Goal: Communication & Community: Answer question/provide support

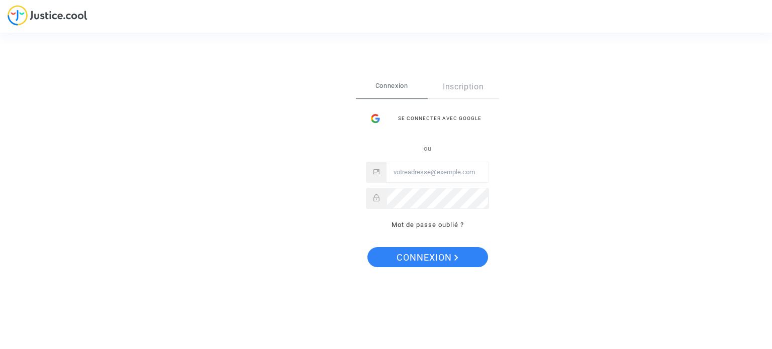
click at [440, 172] on input "Email" at bounding box center [437, 172] width 102 height 20
click at [416, 167] on input "Email" at bounding box center [437, 172] width 102 height 20
paste input "virginiebocquet@yahoo.fr"
type input "virginiebocquet@yahoo.fr"
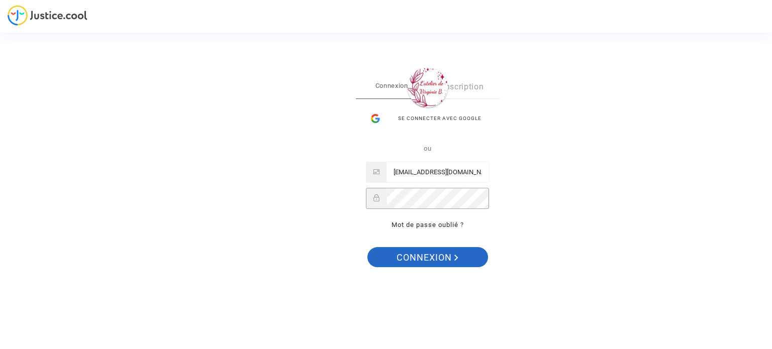
click at [440, 255] on span "Connexion" at bounding box center [428, 257] width 62 height 21
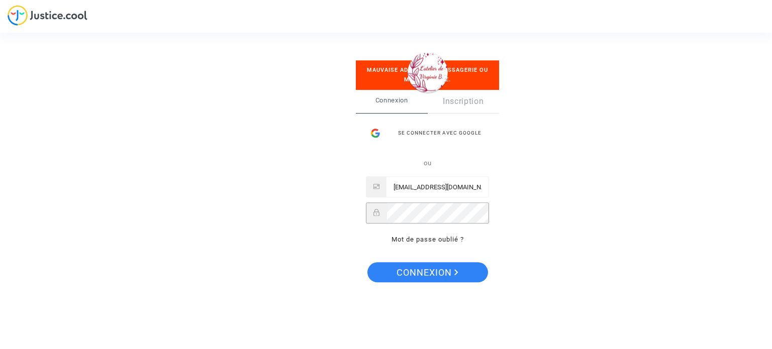
click at [372, 213] on div at bounding box center [427, 213] width 123 height 21
click at [428, 274] on span "Connexion" at bounding box center [428, 272] width 62 height 21
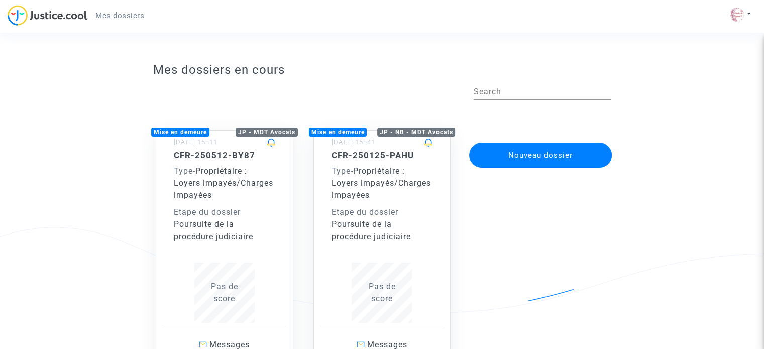
click at [404, 244] on div "CFR-250125-PAHU Type - Propriétaire : Loyers impayés/Charges impayées Etape du …" at bounding box center [383, 236] width 102 height 173
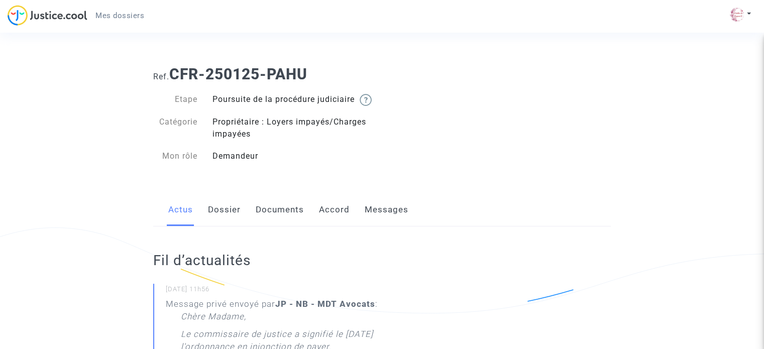
click at [276, 217] on link "Documents" at bounding box center [280, 210] width 48 height 33
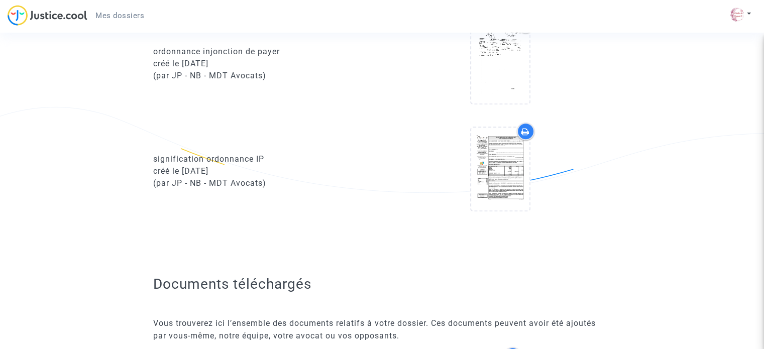
scroll to position [955, 0]
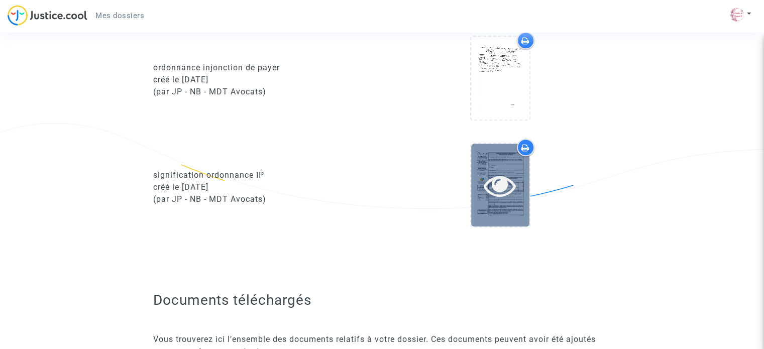
click at [510, 202] on icon at bounding box center [500, 185] width 33 height 32
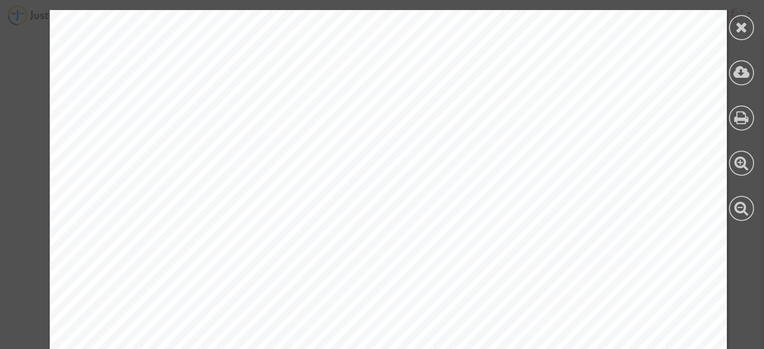
scroll to position [1106, 0]
click at [748, 32] on div at bounding box center [741, 27] width 25 height 25
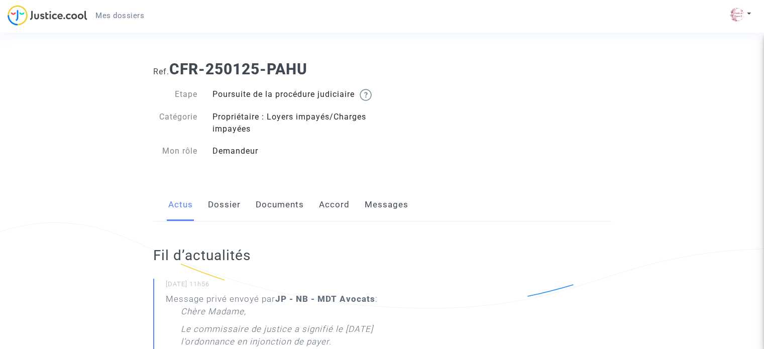
scroll to position [0, 0]
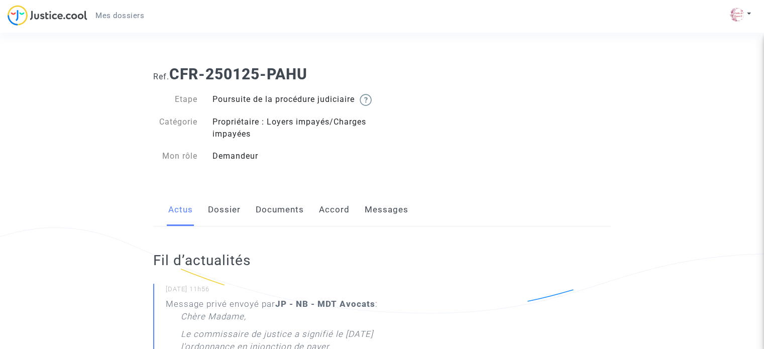
click at [274, 219] on link "Documents" at bounding box center [280, 210] width 48 height 33
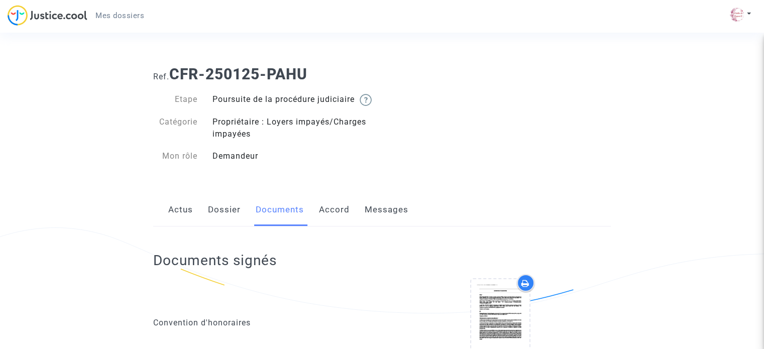
click at [232, 226] on link "Dossier" at bounding box center [224, 210] width 33 height 33
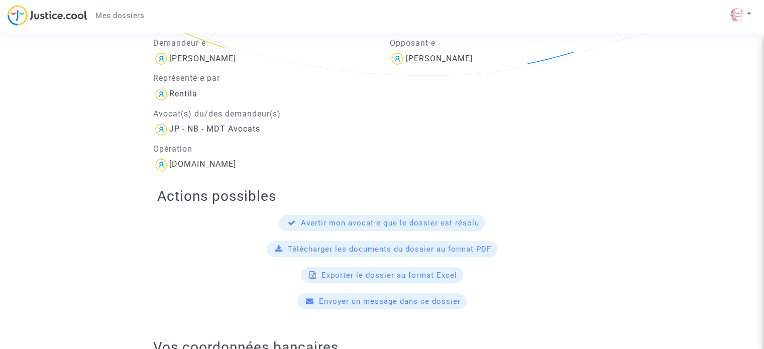
scroll to position [201, 0]
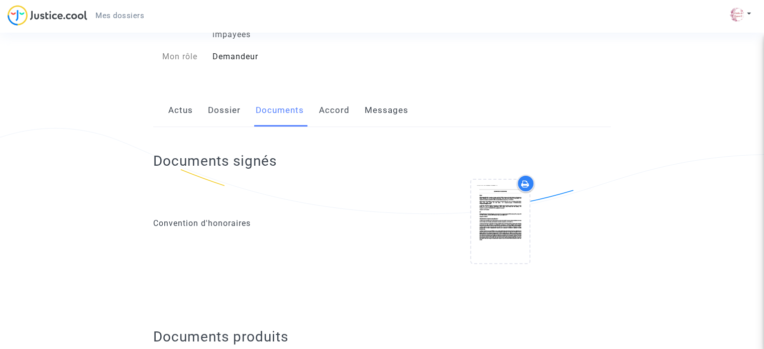
scroll to position [82, 0]
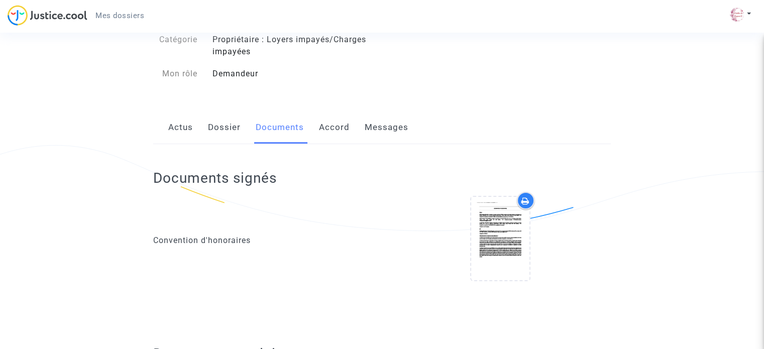
click at [400, 134] on link "Messages" at bounding box center [387, 127] width 44 height 33
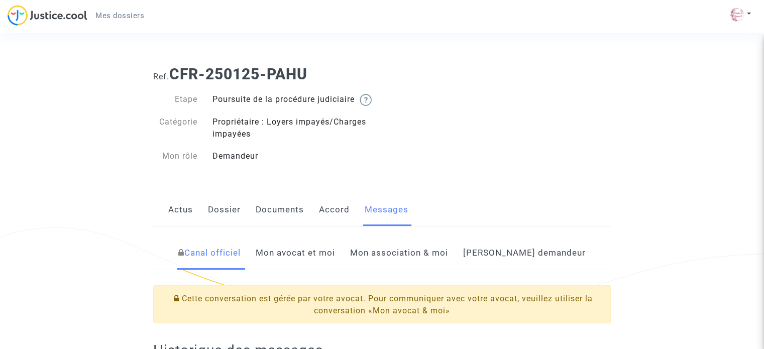
click at [333, 264] on link "Mon avocat et moi" at bounding box center [295, 253] width 79 height 33
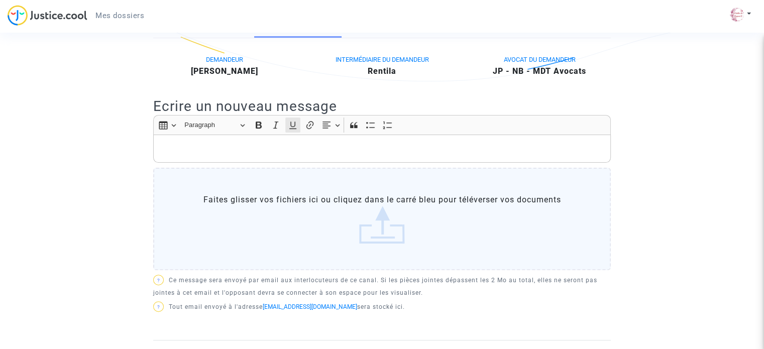
scroll to position [201, 0]
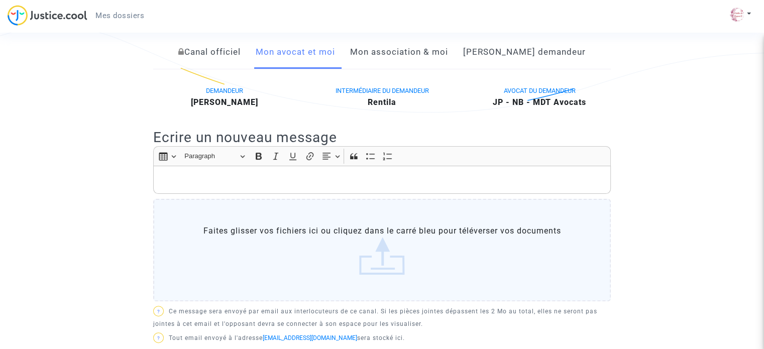
click at [255, 241] on label "Faites glisser vos fichiers ici ou cliquez dans le carré bleu pour téléverser v…" at bounding box center [382, 250] width 458 height 103
click at [0, 0] on input "Faites glisser vos fichiers ici ou cliquez dans le carré bleu pour téléverser v…" at bounding box center [0, 0] width 0 height 0
click at [318, 186] on p "Rich Text Editor, main" at bounding box center [382, 180] width 447 height 13
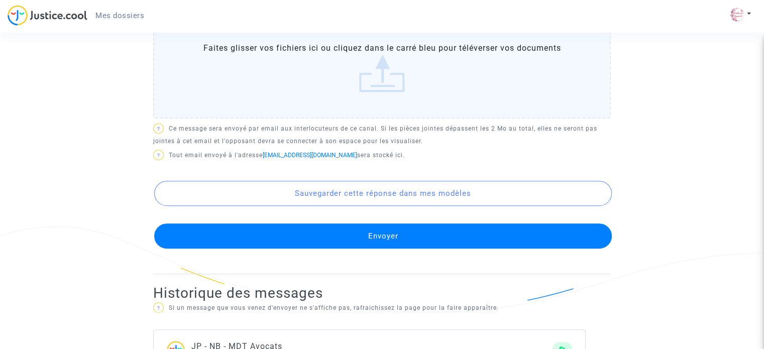
scroll to position [452, 0]
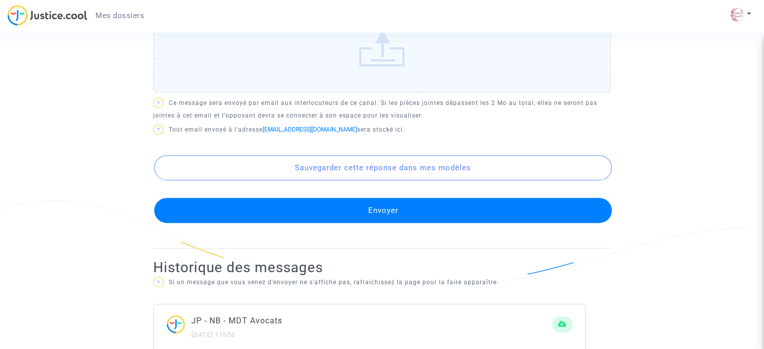
click at [405, 217] on button "Envoyer" at bounding box center [383, 210] width 458 height 25
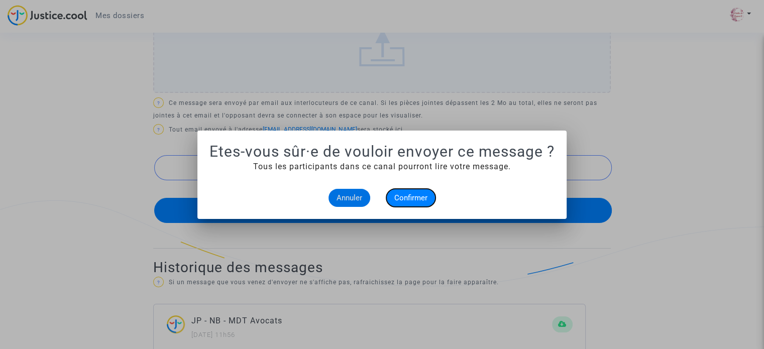
click at [407, 195] on span "Confirmer" at bounding box center [411, 198] width 33 height 9
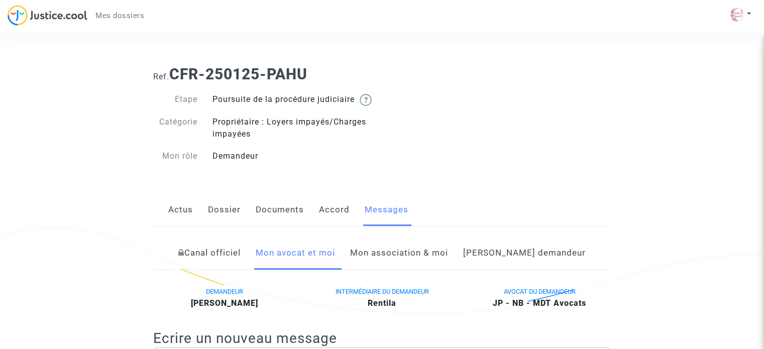
scroll to position [452, 0]
